Goal: Book appointment/travel/reservation

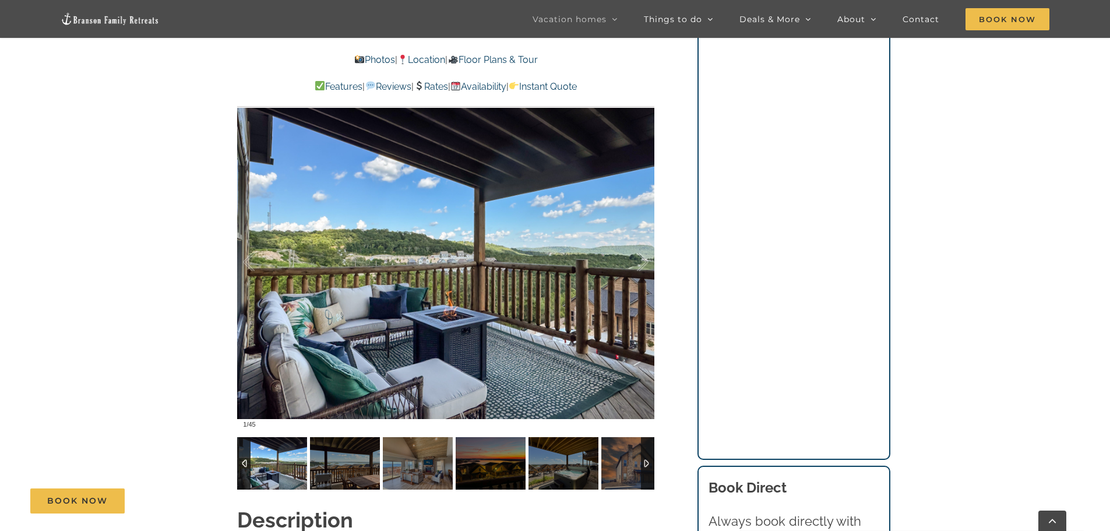
scroll to position [874, 0]
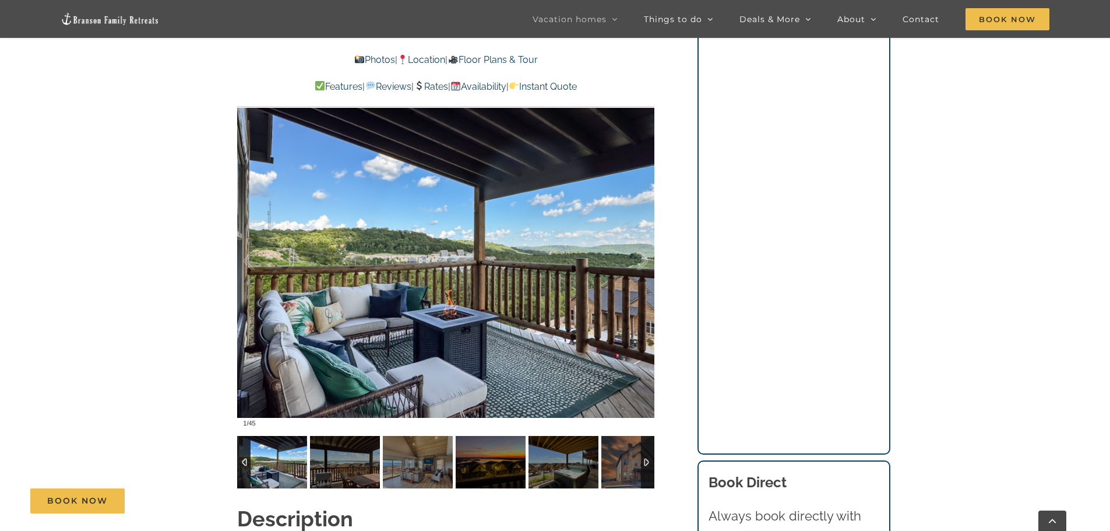
click at [646, 441] on div at bounding box center [647, 462] width 13 height 52
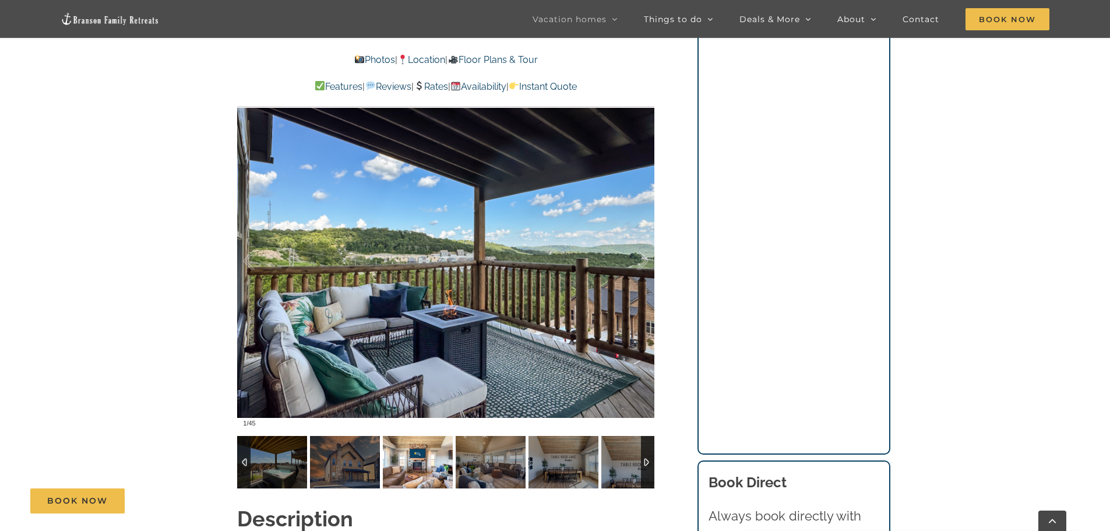
click at [440, 451] on img at bounding box center [418, 462] width 70 height 52
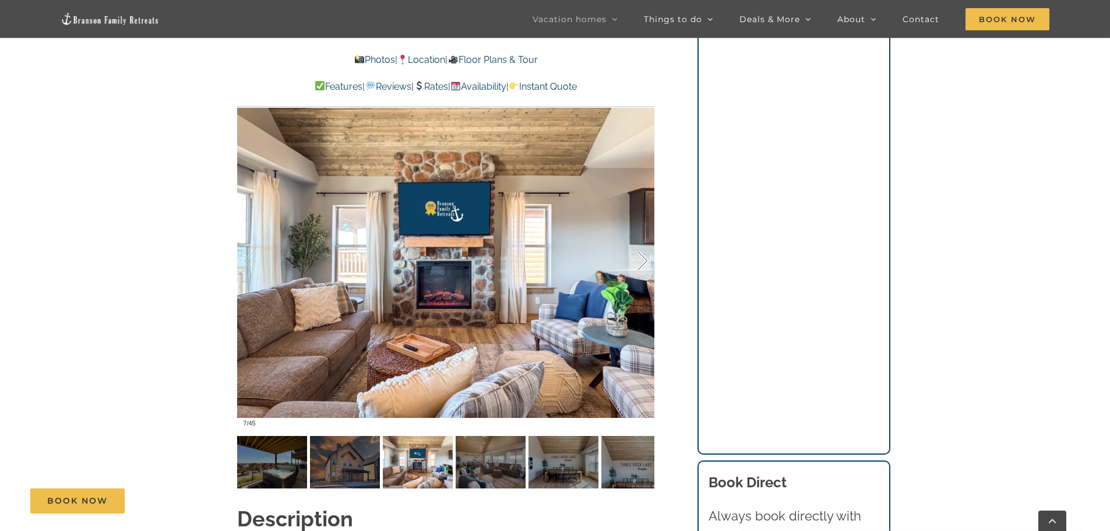
click at [642, 242] on div at bounding box center [631, 261] width 36 height 72
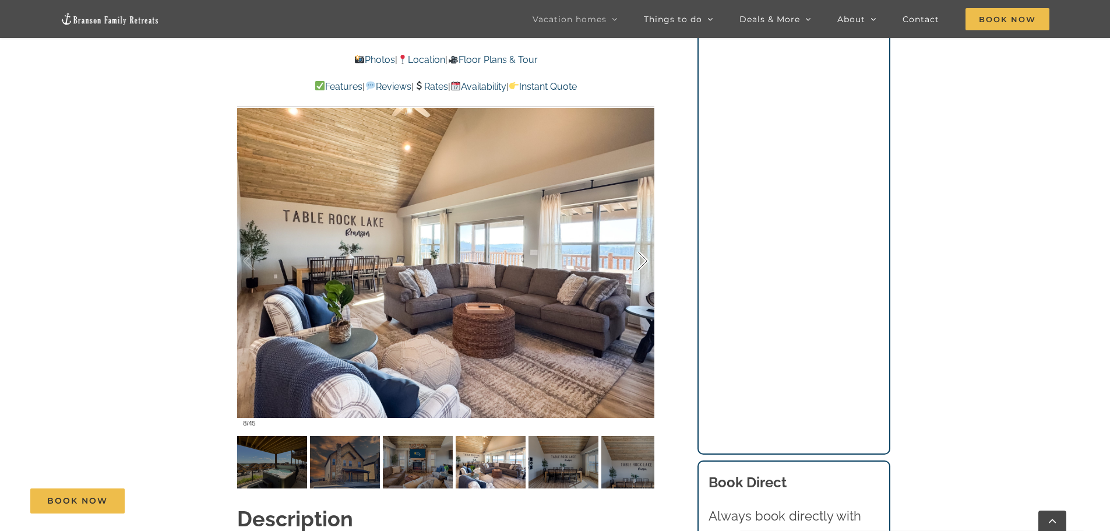
click at [642, 242] on div at bounding box center [631, 261] width 36 height 72
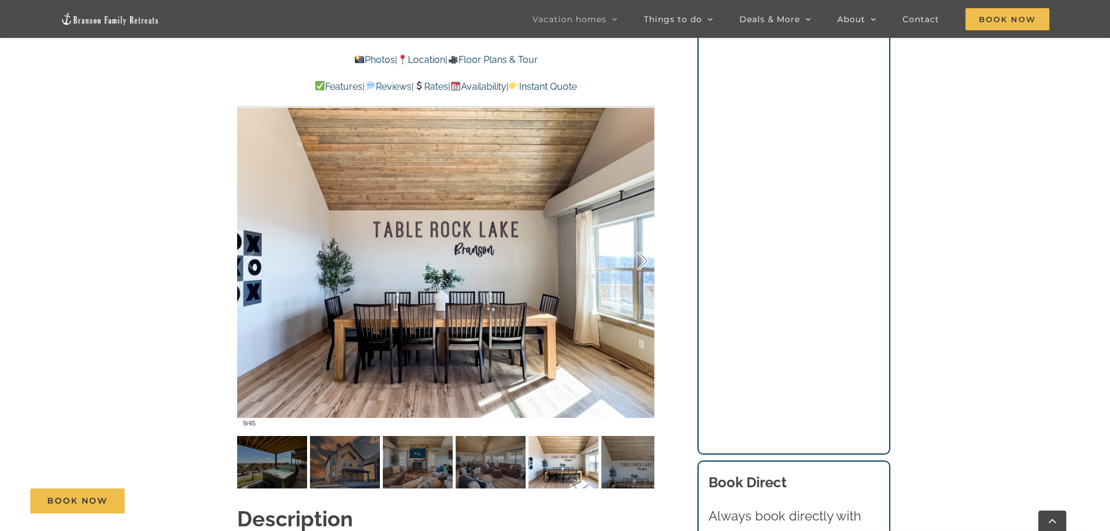
click at [642, 242] on div at bounding box center [631, 261] width 36 height 72
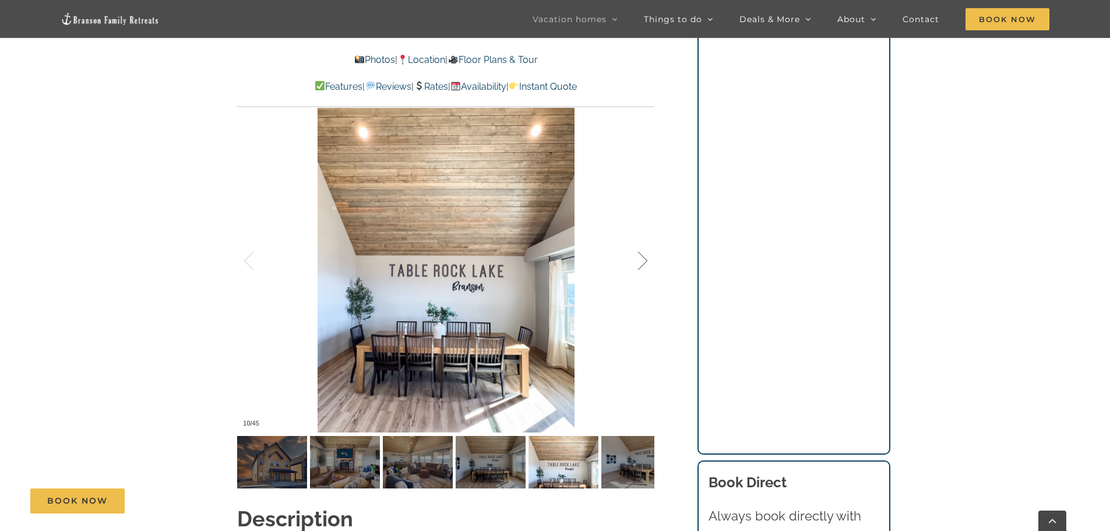
click at [642, 242] on div at bounding box center [631, 261] width 36 height 72
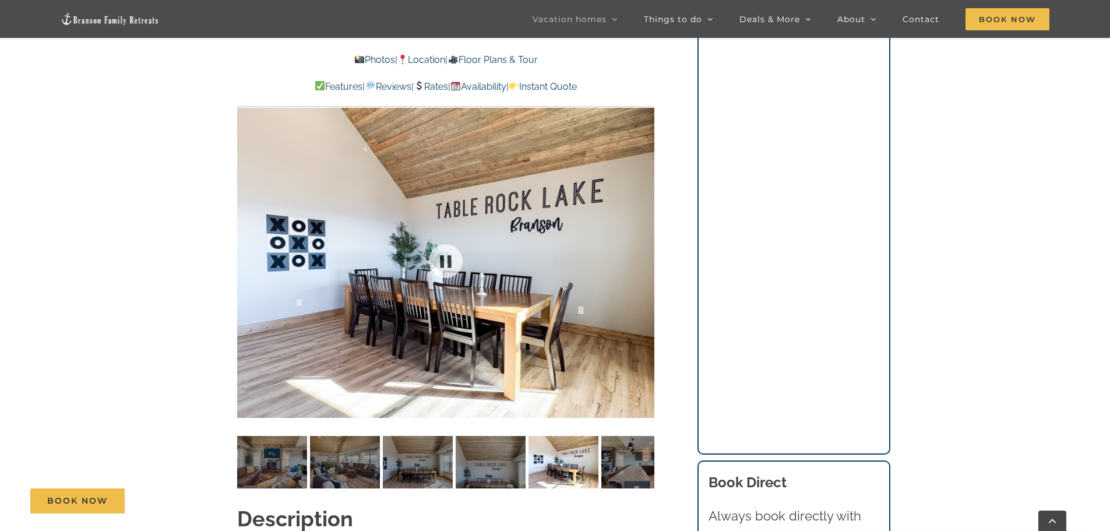
click at [642, 242] on div at bounding box center [445, 261] width 417 height 343
click at [642, 241] on div at bounding box center [631, 261] width 36 height 72
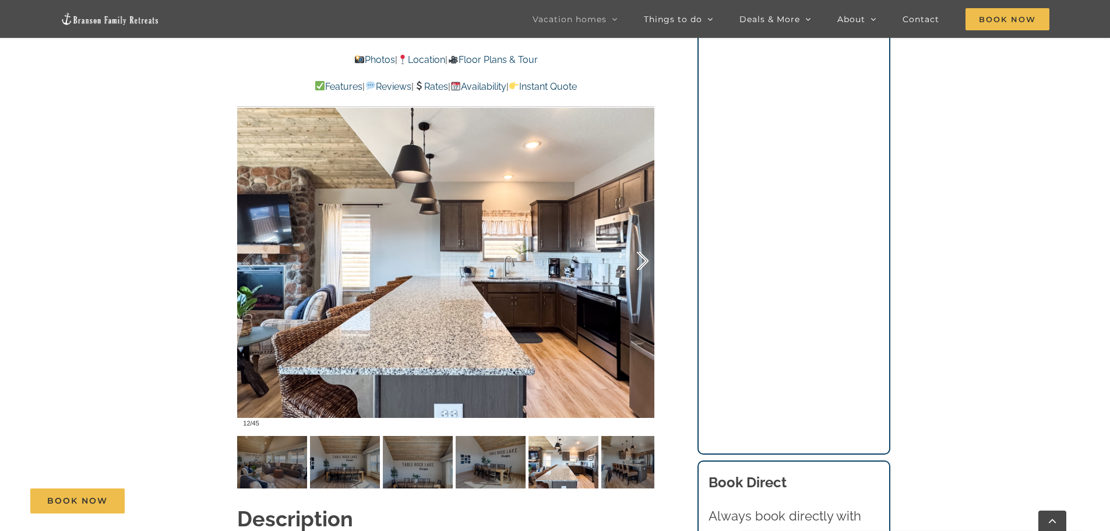
click at [642, 241] on div at bounding box center [631, 261] width 36 height 72
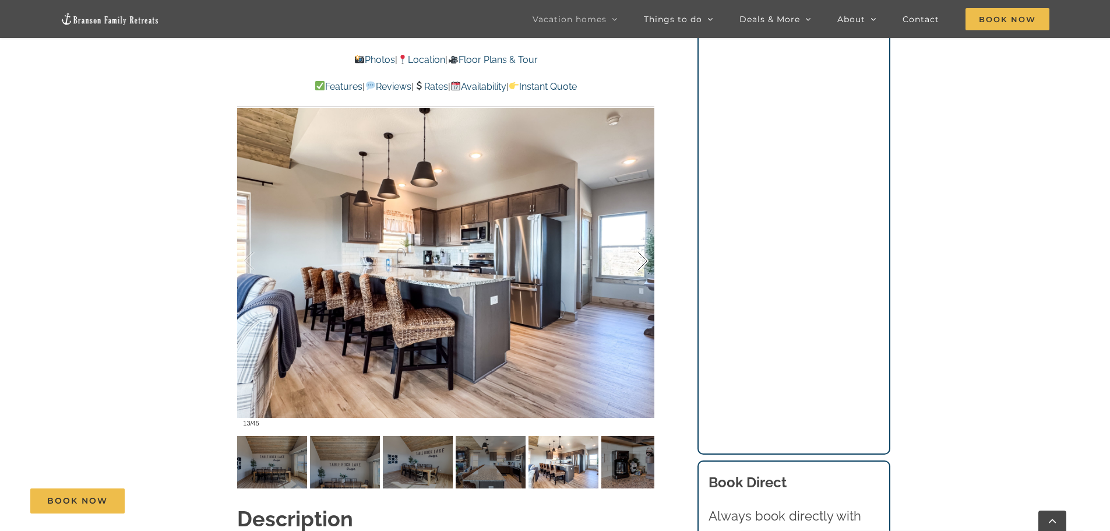
click at [642, 241] on div at bounding box center [631, 261] width 36 height 72
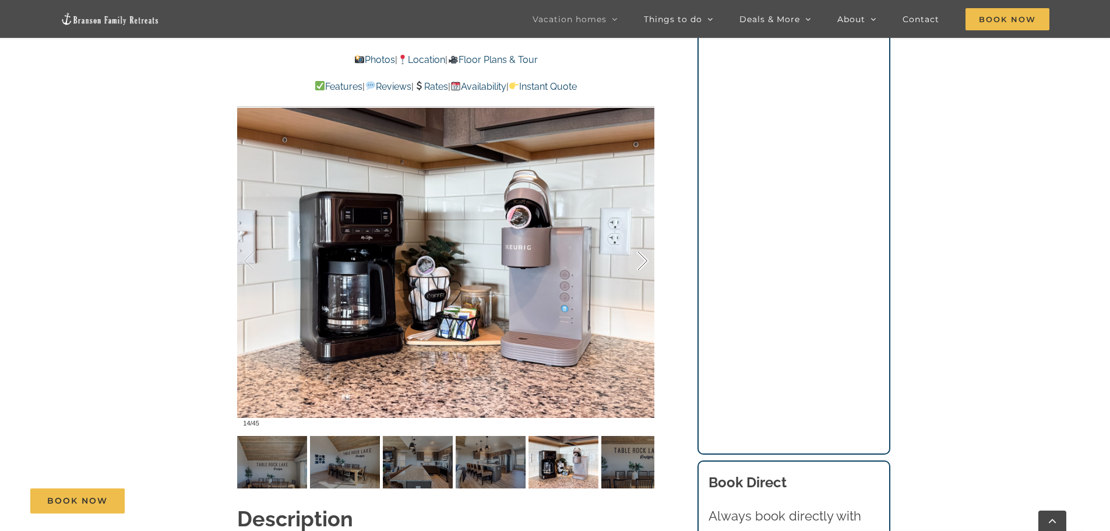
click at [642, 241] on div at bounding box center [631, 261] width 36 height 72
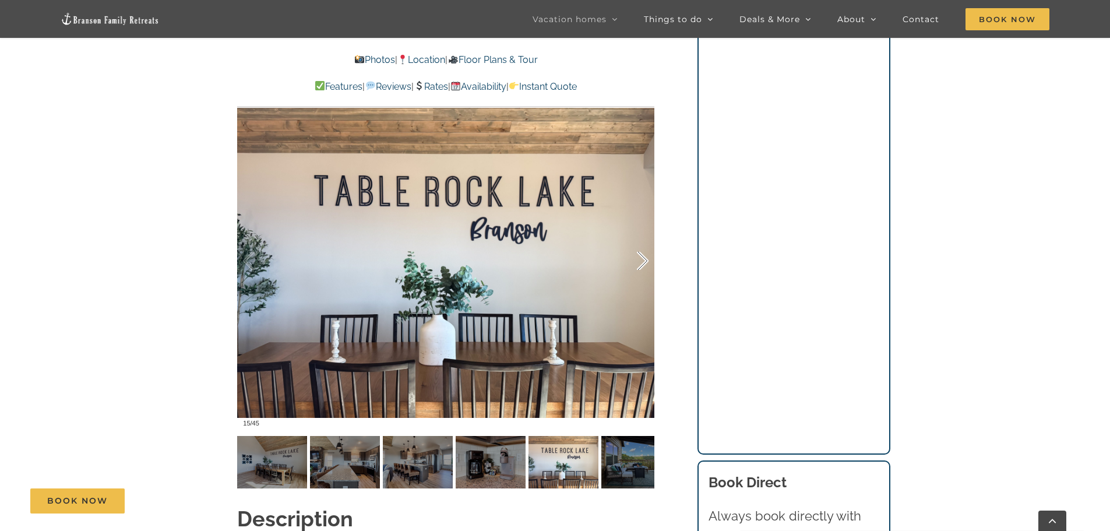
click at [642, 241] on div at bounding box center [631, 261] width 36 height 72
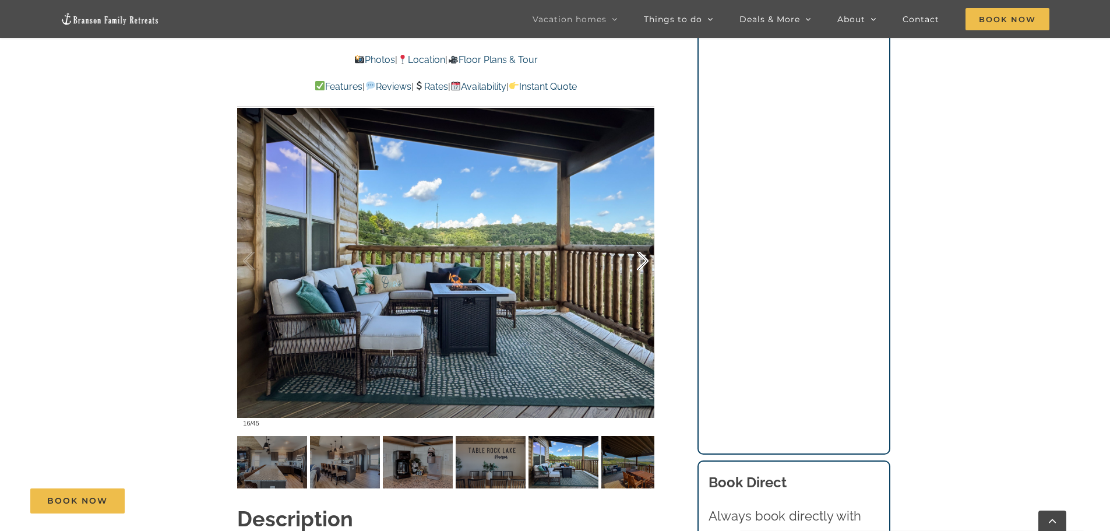
click at [642, 241] on div at bounding box center [631, 261] width 36 height 72
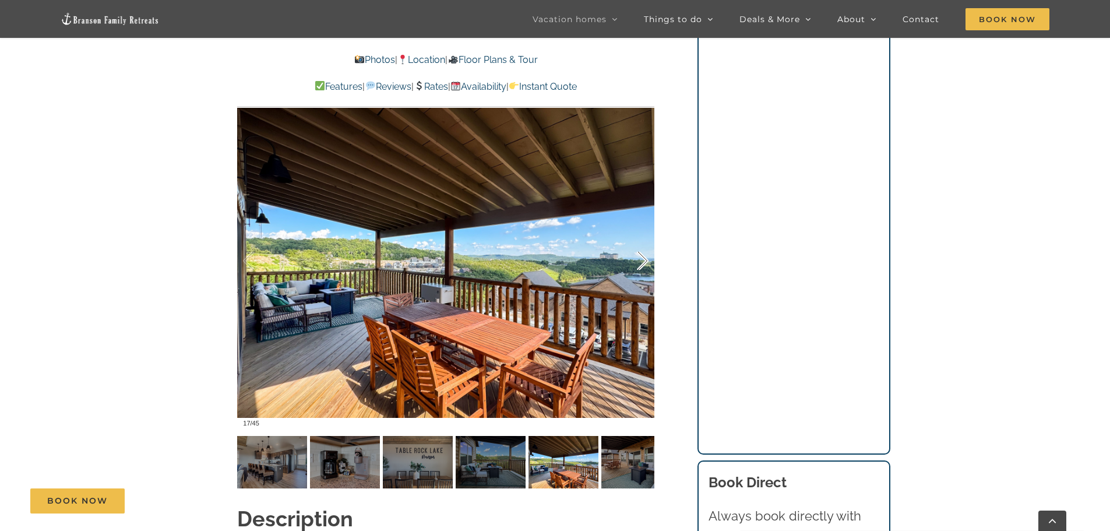
click at [642, 241] on div at bounding box center [631, 261] width 36 height 72
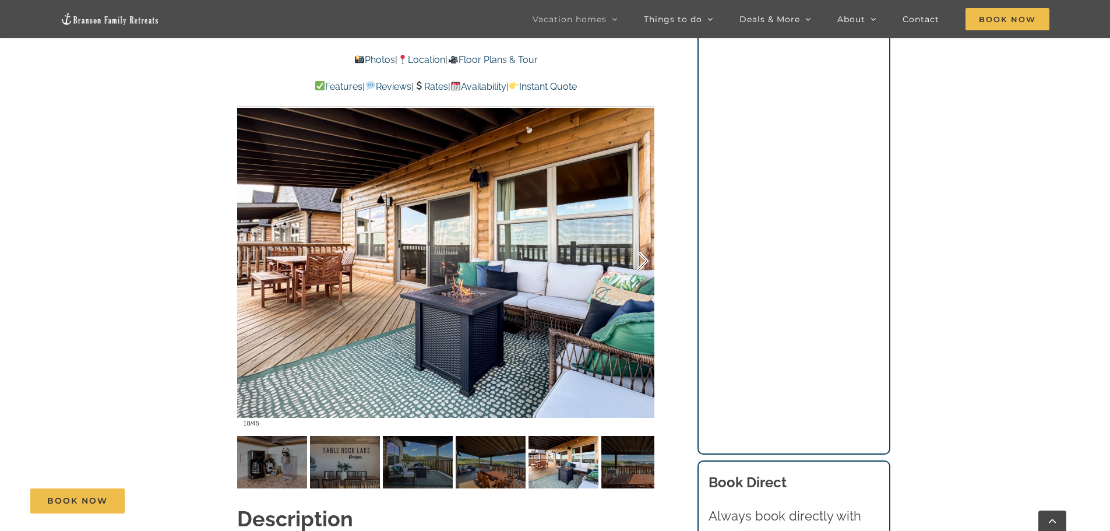
click at [642, 241] on div at bounding box center [631, 261] width 36 height 72
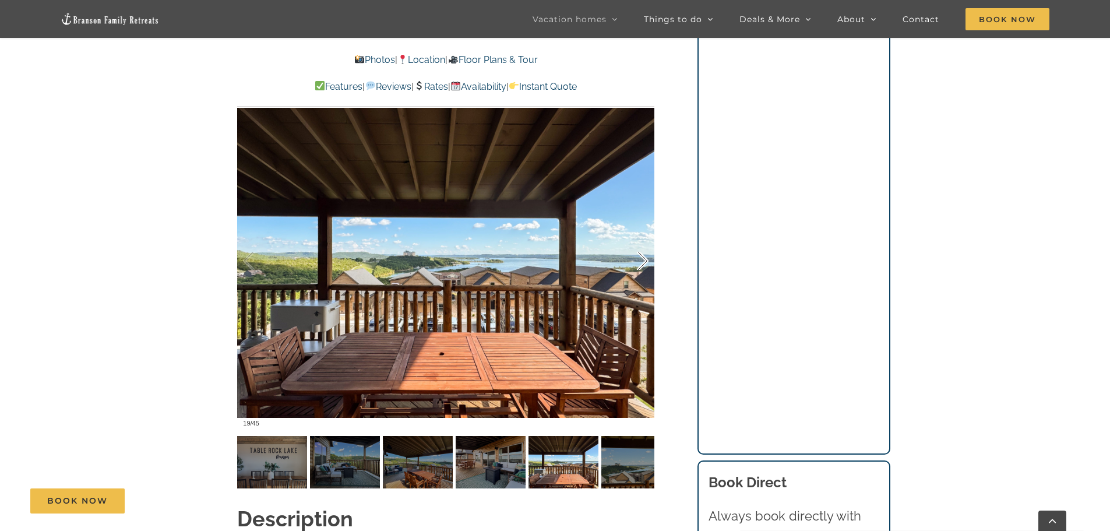
click at [642, 241] on div at bounding box center [631, 261] width 36 height 72
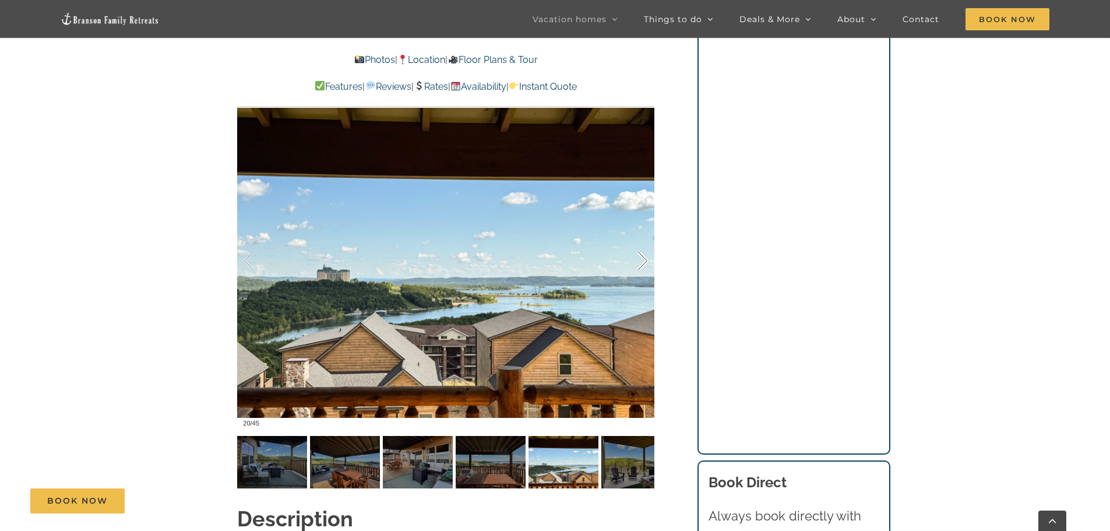
click at [642, 241] on div at bounding box center [631, 261] width 36 height 72
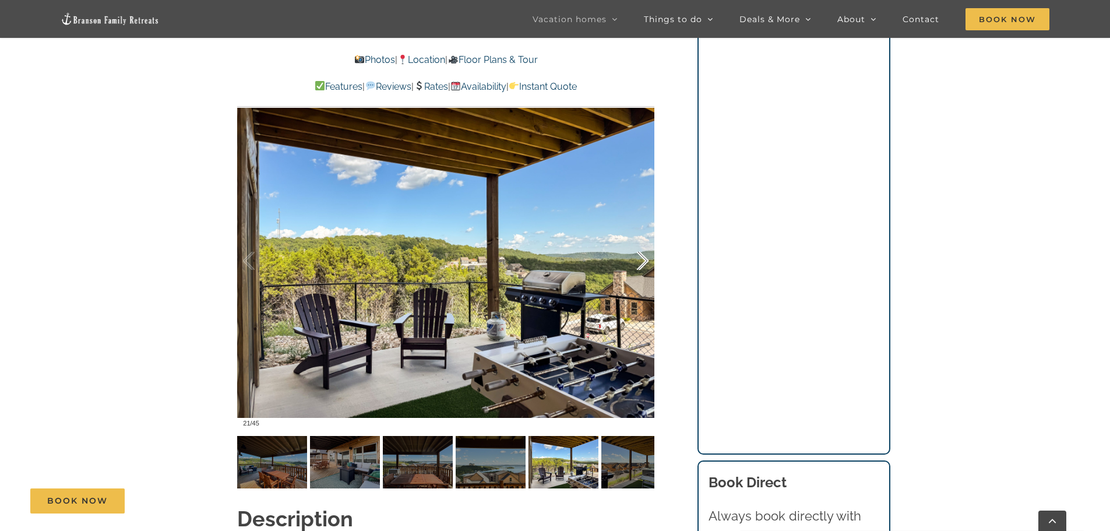
click at [642, 241] on div at bounding box center [631, 261] width 36 height 72
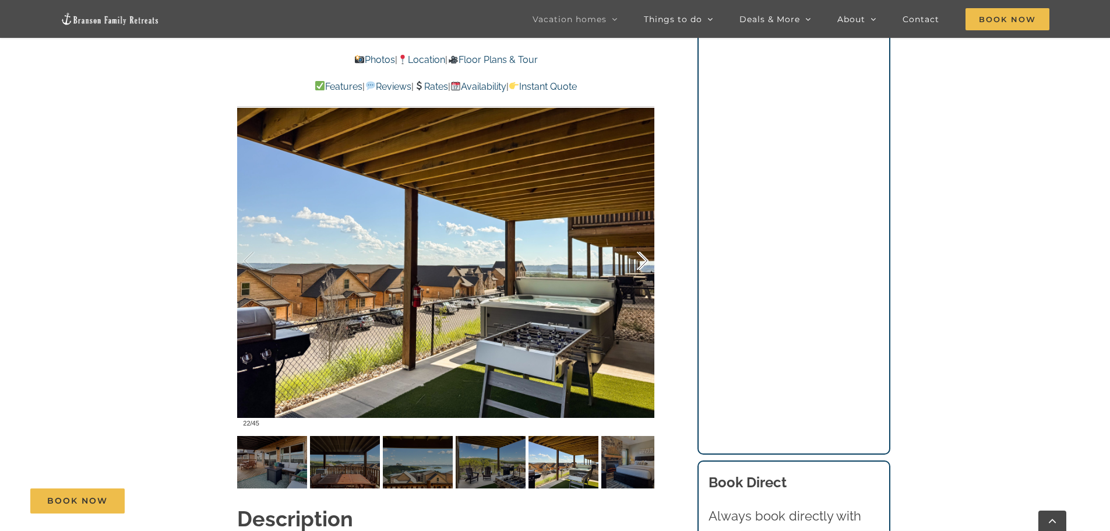
click at [642, 241] on div at bounding box center [631, 261] width 36 height 72
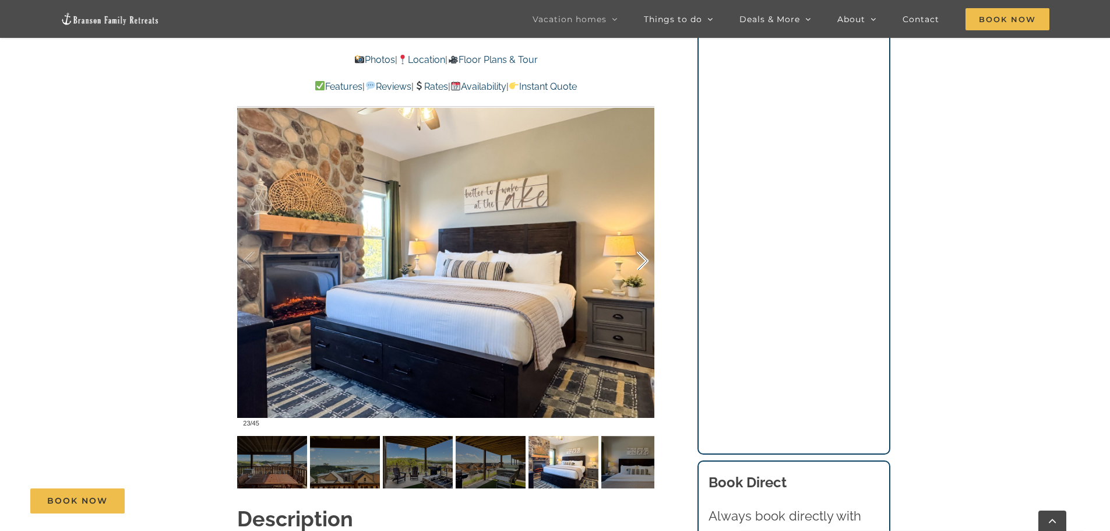
click at [642, 241] on div at bounding box center [631, 261] width 36 height 72
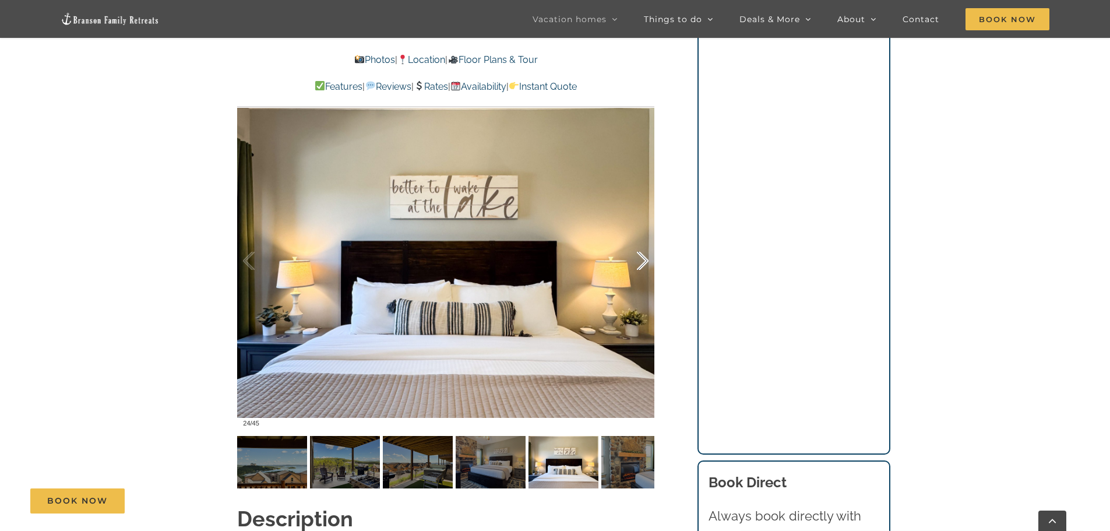
click at [642, 241] on div at bounding box center [631, 261] width 36 height 72
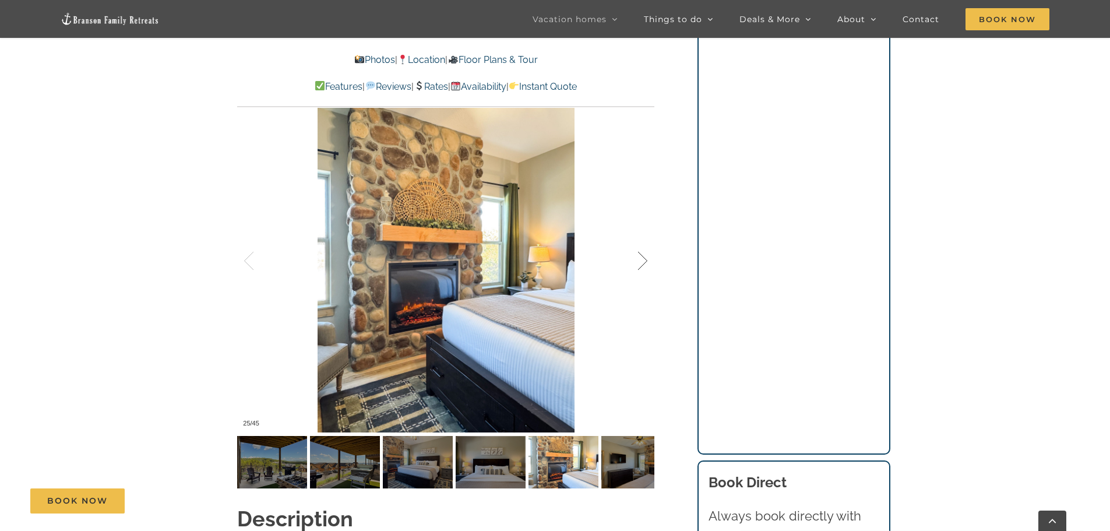
click at [642, 241] on div at bounding box center [631, 261] width 36 height 72
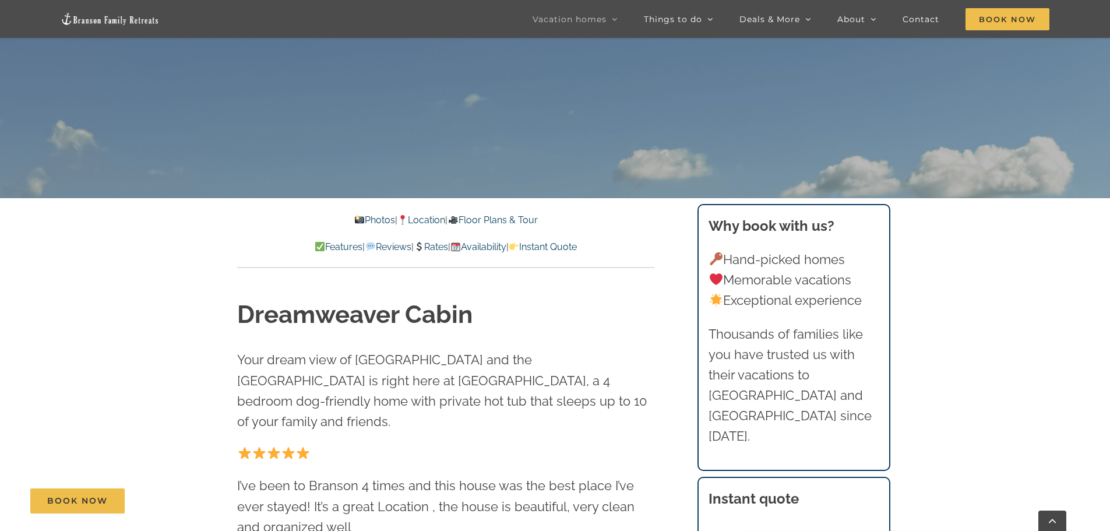
scroll to position [466, 0]
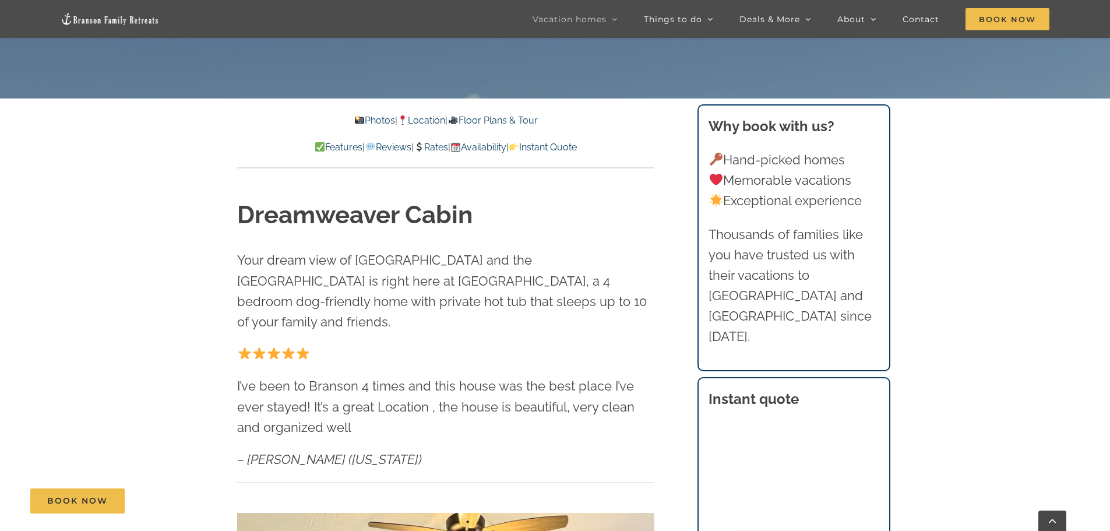
click at [486, 145] on link "Availability" at bounding box center [479, 147] width 56 height 11
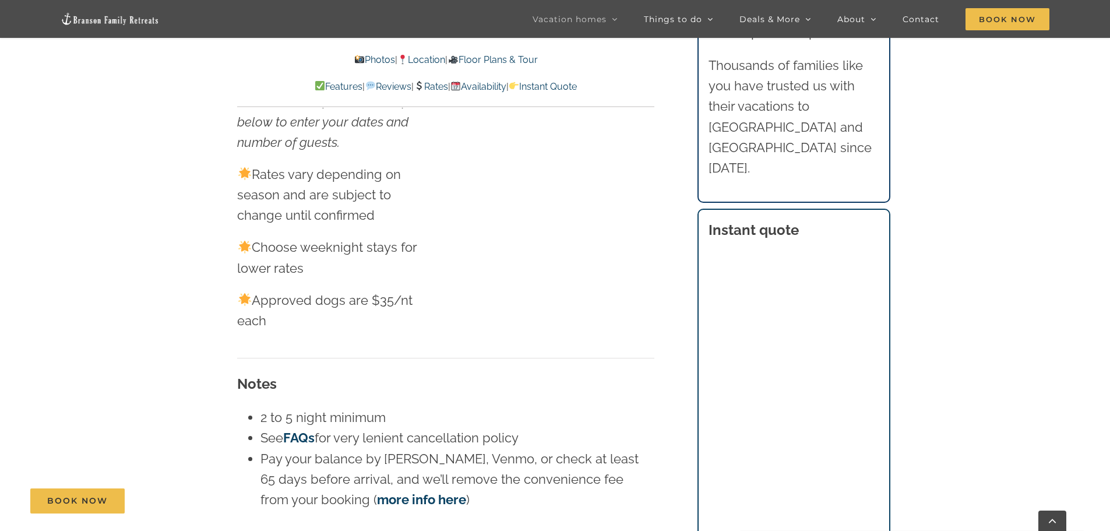
scroll to position [7110, 0]
